Goal: Task Accomplishment & Management: Manage account settings

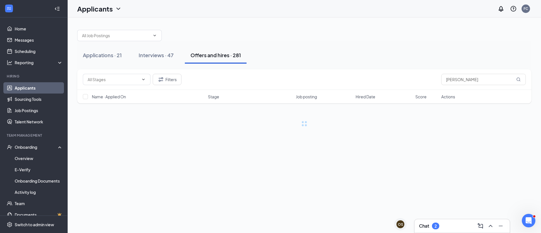
click at [441, 229] on div "Chat 2" at bounding box center [462, 225] width 86 height 9
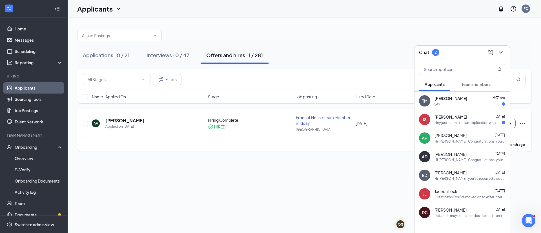
drag, startPoint x: 250, startPoint y: 177, endPoint x: 130, endPoint y: 117, distance: 134.2
click at [130, 117] on div "AA [PERSON_NAME] Applied on [DATE] Hiring Complete HIRED Front of House Team Me…" at bounding box center [304, 126] width 443 height 23
click at [130, 123] on h5 "[PERSON_NAME]" at bounding box center [124, 120] width 39 height 6
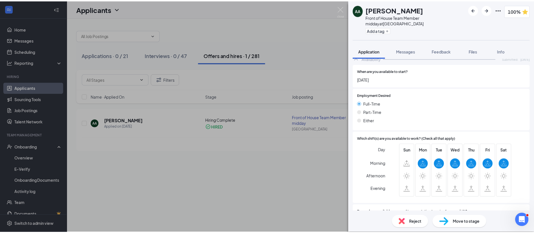
scroll to position [88, 0]
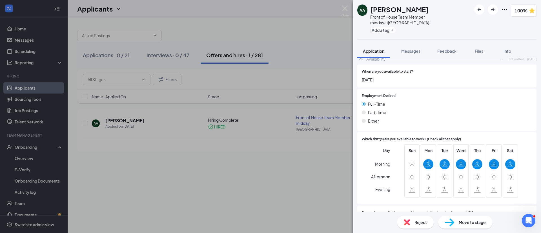
click at [300, 183] on div "AA [PERSON_NAME] Front of House Team Member midday at [GEOGRAPHIC_DATA] Add a t…" at bounding box center [270, 116] width 541 height 233
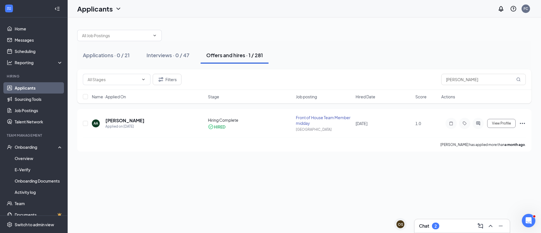
click at [449, 224] on div "Chat 2" at bounding box center [462, 225] width 86 height 9
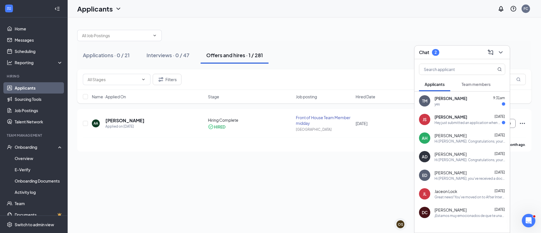
click at [458, 117] on span "[PERSON_NAME]" at bounding box center [450, 117] width 33 height 6
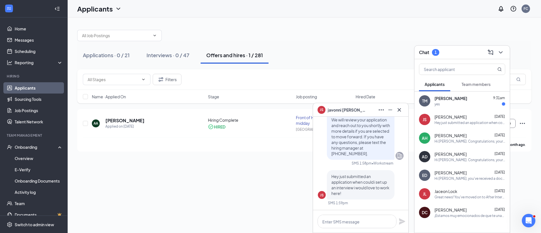
click at [458, 106] on div "TM [PERSON_NAME] 9:31am yes" at bounding box center [461, 101] width 95 height 19
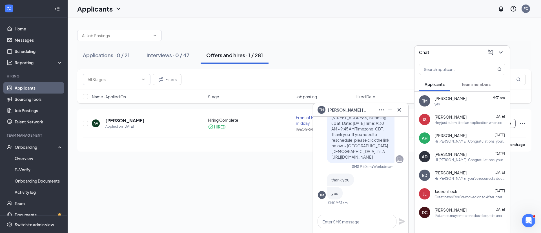
click at [358, 83] on div "Filters antonio" at bounding box center [304, 79] width 443 height 11
click at [391, 110] on icon "Minimize" at bounding box center [390, 109] width 7 height 7
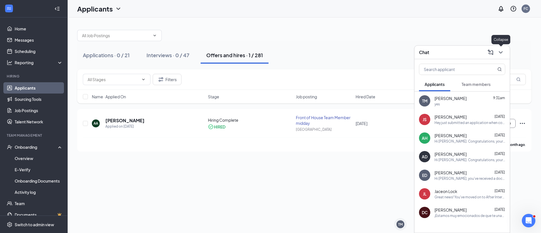
click at [502, 50] on icon "ChevronDown" at bounding box center [500, 52] width 7 height 7
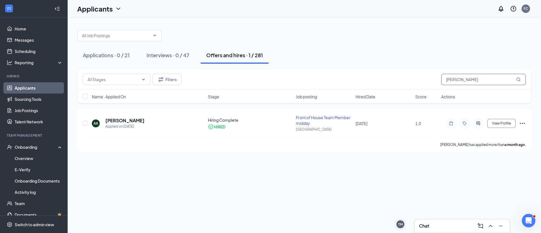
click at [477, 83] on input "[PERSON_NAME]" at bounding box center [483, 79] width 84 height 11
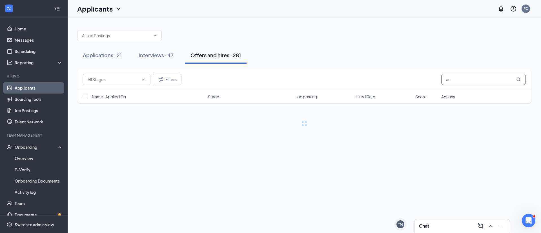
type input "a"
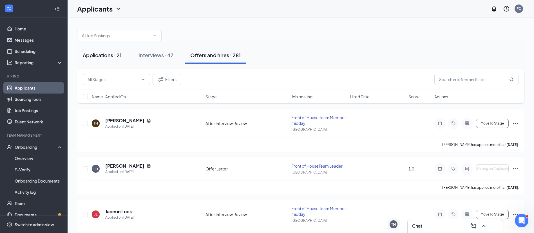
click at [119, 57] on div "Applications · 21" at bounding box center [102, 55] width 39 height 7
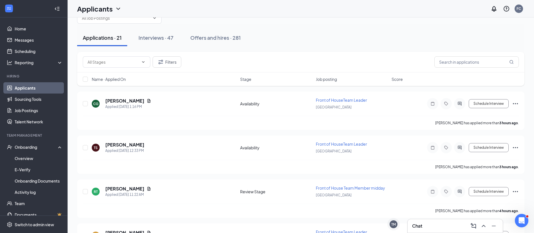
scroll to position [18, 0]
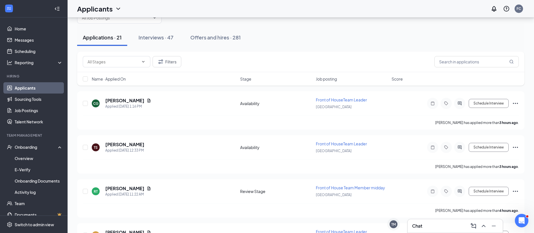
click at [251, 80] on span "Stage" at bounding box center [245, 79] width 11 height 6
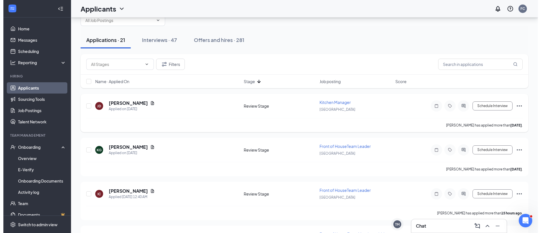
scroll to position [14, 0]
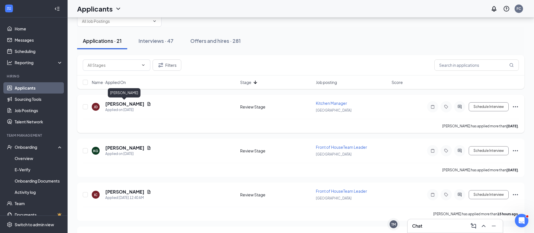
click at [124, 106] on h5 "[PERSON_NAME]" at bounding box center [124, 104] width 39 height 6
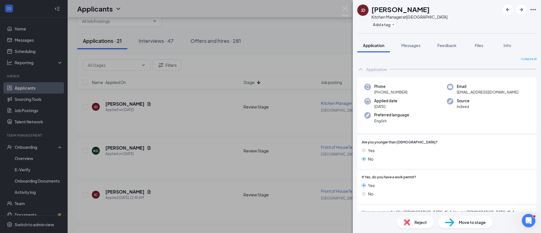
click at [234, 54] on div "[PERSON_NAME] Kitchen Manager at [GEOGRAPHIC_DATA] Add a tag Application Messag…" at bounding box center [270, 116] width 541 height 233
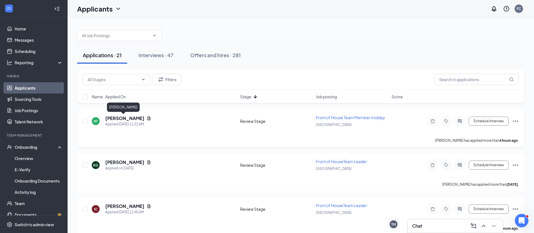
click at [126, 119] on h5 "[PERSON_NAME]" at bounding box center [124, 118] width 39 height 6
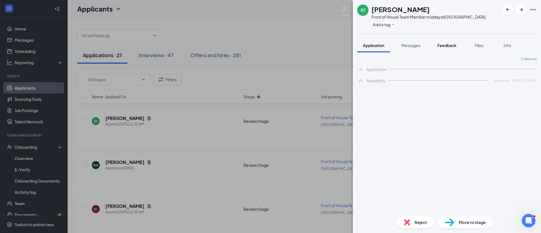
click at [439, 46] on span "Feedback" at bounding box center [446, 45] width 19 height 5
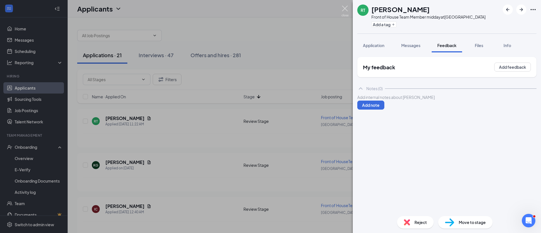
click at [343, 8] on img at bounding box center [344, 11] width 7 height 11
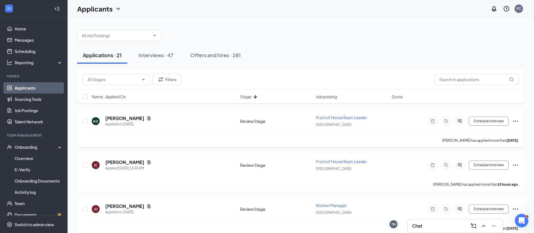
click at [117, 117] on h5 "[PERSON_NAME]" at bounding box center [124, 118] width 39 height 6
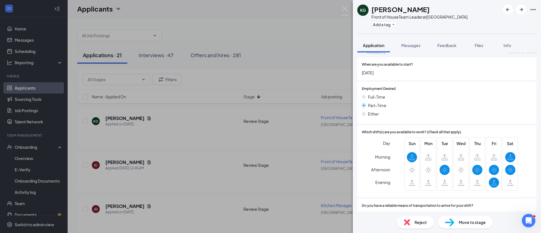
scroll to position [332, 0]
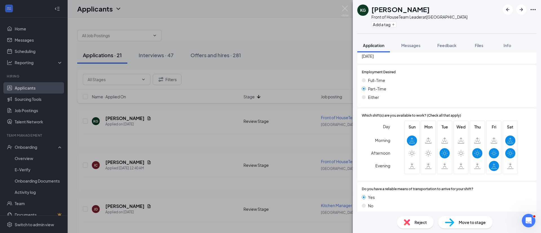
click at [462, 221] on span "Move to stage" at bounding box center [471, 222] width 27 height 6
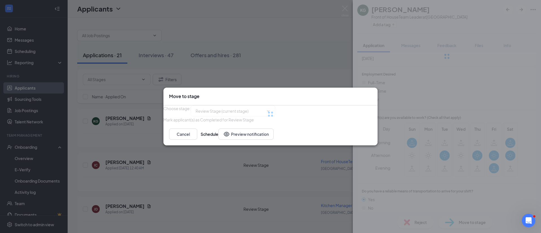
type input "Onsite Interview (next stage)"
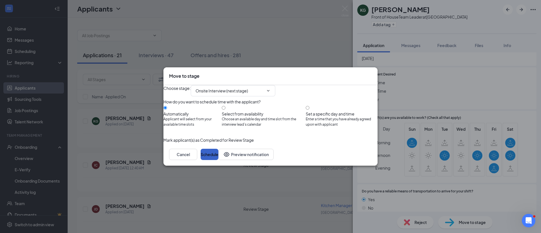
click at [218, 160] on button "Schedule" at bounding box center [209, 154] width 18 height 11
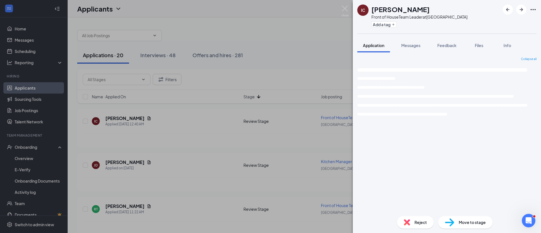
click at [28, 159] on div "IC [PERSON_NAME] Front of HouseTeam Leader at [GEOGRAPHIC_DATA] Add a tag Appli…" at bounding box center [270, 116] width 541 height 233
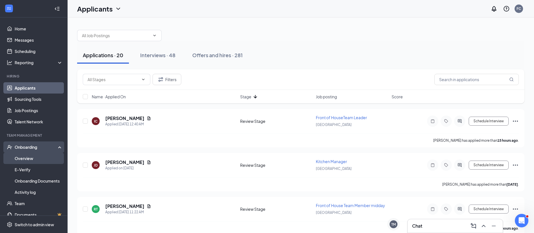
click at [28, 159] on link "Overview" at bounding box center [39, 158] width 48 height 11
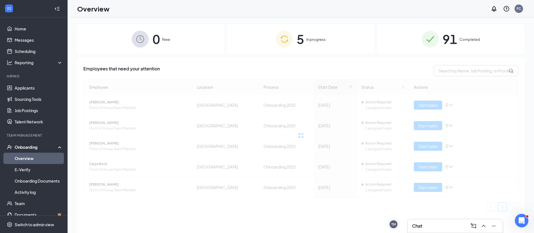
click at [161, 39] on div "0 New" at bounding box center [150, 39] width 147 height 30
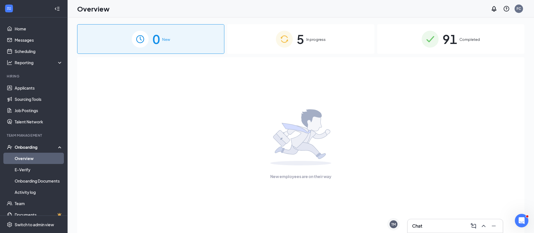
click at [36, 81] on li "Hiring Applicants Sourcing Tools Job Postings Talent Network" at bounding box center [33, 101] width 67 height 54
click at [36, 89] on link "Applicants" at bounding box center [39, 87] width 48 height 11
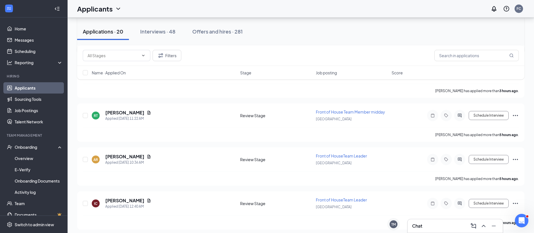
scroll to position [94, 0]
